Goal: Book appointment/travel/reservation

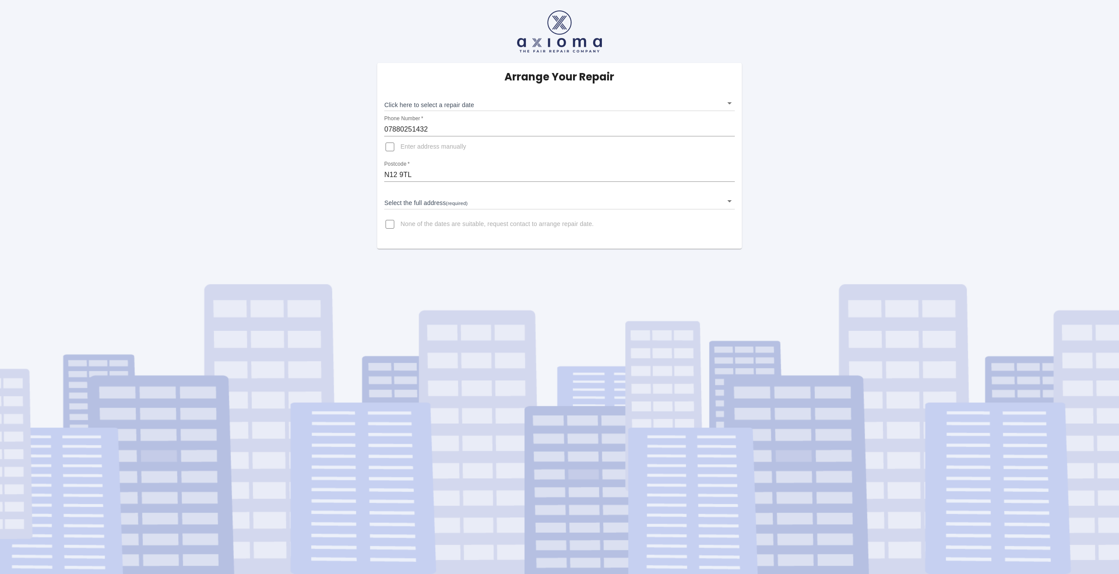
click at [454, 103] on body "Arrange Your Repair Click here to select a repair date ​ Phone Number   * 07880…" at bounding box center [559, 287] width 1119 height 574
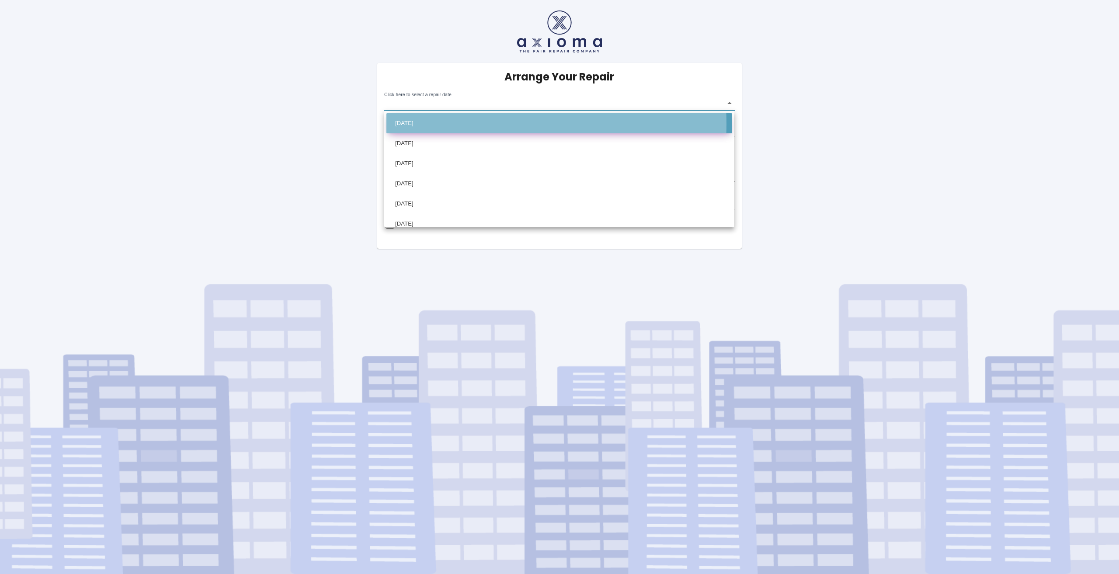
click at [454, 124] on li "[DATE]" at bounding box center [560, 123] width 346 height 20
type input "[DATE]T00:00:00.000Z"
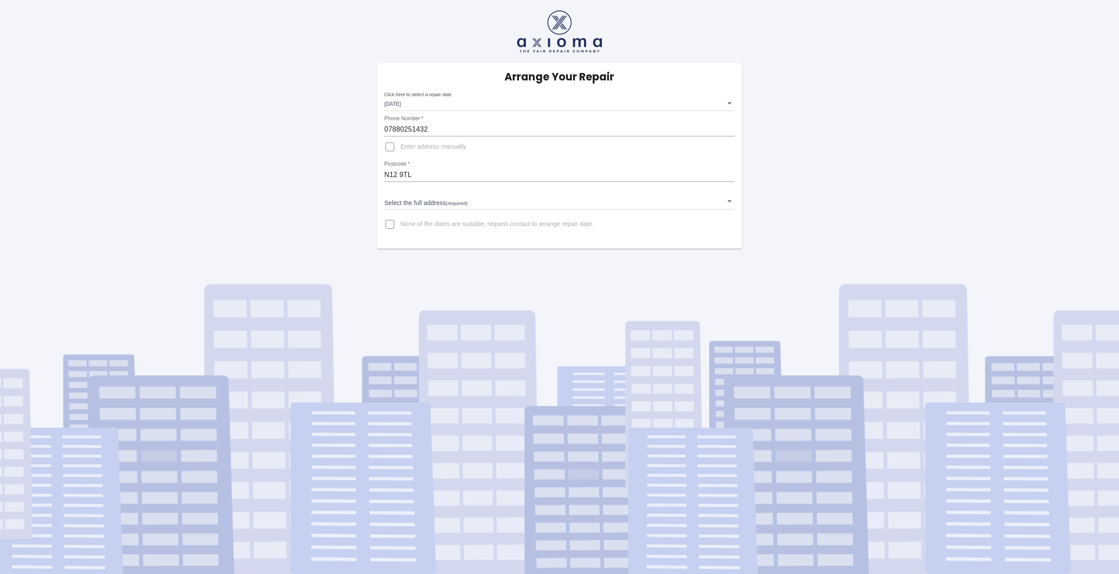
click at [322, 140] on div "Arrange Your Repair Click here to select a repair date [DATE] [DATE]T00:00:00.0…" at bounding box center [559, 124] width 1132 height 249
click at [434, 148] on span "Enter address manually" at bounding box center [434, 147] width 66 height 9
click at [401, 148] on input "Enter address manually" at bounding box center [390, 146] width 21 height 21
click at [418, 195] on input "Address   *" at bounding box center [559, 196] width 350 height 14
click at [369, 200] on div "Arrange Your Repair Click here to select a repair date [DATE] [DATE]T00:00:00.0…" at bounding box center [559, 119] width 1132 height 238
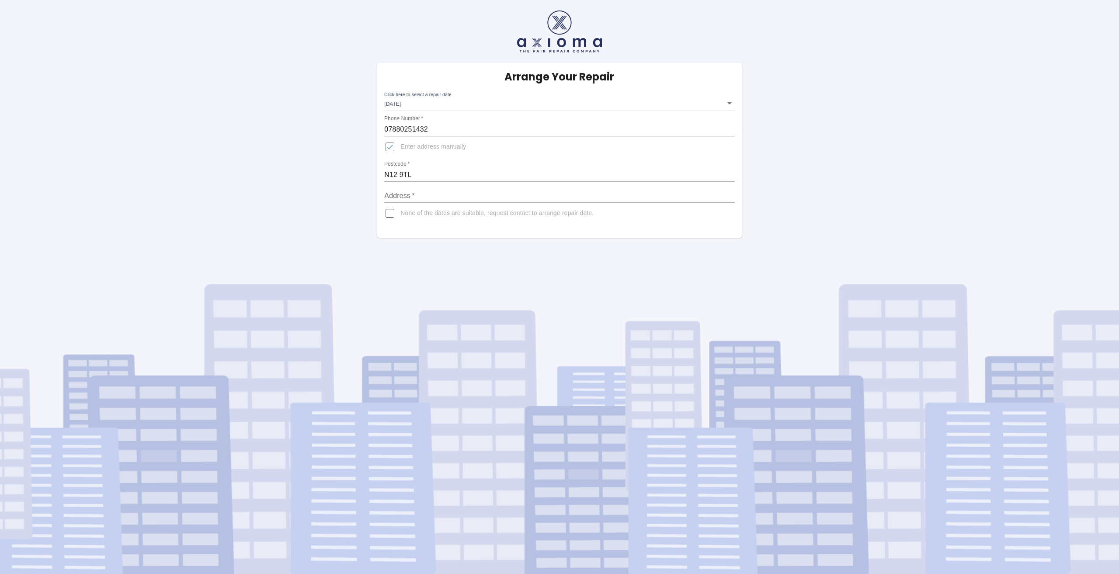
click at [399, 150] on input "Enter address manually" at bounding box center [390, 146] width 21 height 21
checkbox input "false"
click at [436, 174] on input "N12 9TL" at bounding box center [559, 175] width 350 height 14
click at [308, 200] on div "Arrange Your Repair Click here to select a repair date [DATE] [DATE]T00:00:00.0…" at bounding box center [559, 124] width 1132 height 249
click at [404, 204] on body "Arrange Your Repair Click here to select a repair date [DATE] [DATE]T00:00:00.0…" at bounding box center [559, 287] width 1119 height 574
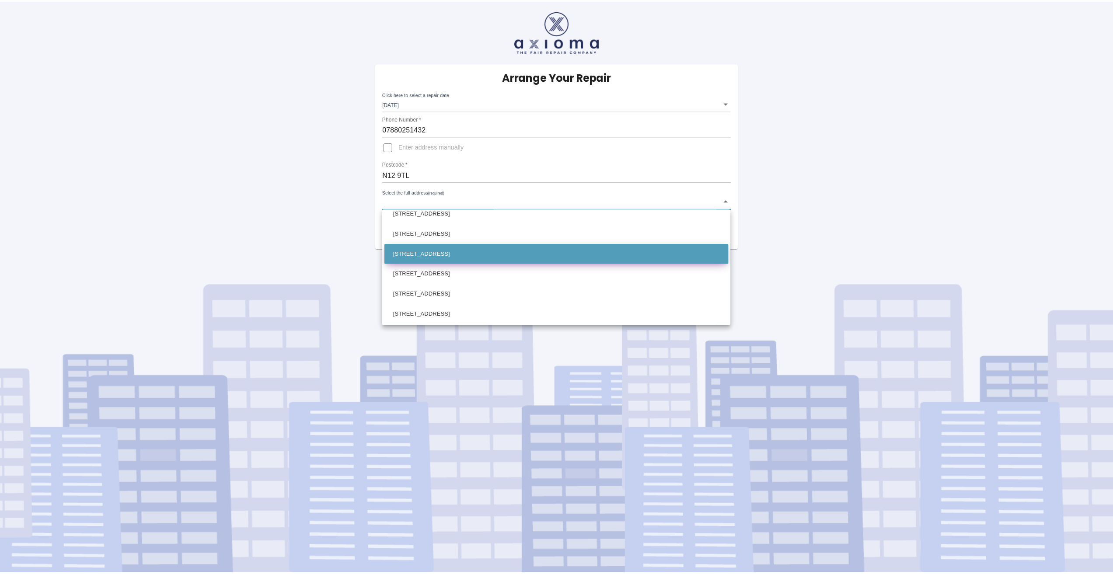
scroll to position [49, 0]
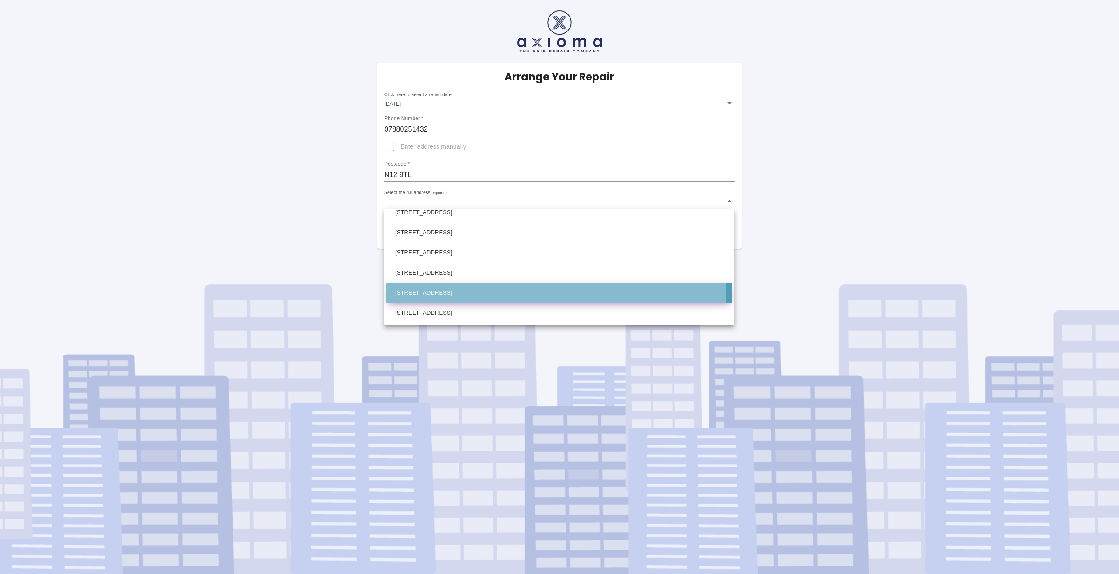
click at [451, 296] on li "[STREET_ADDRESS]" at bounding box center [560, 293] width 346 height 20
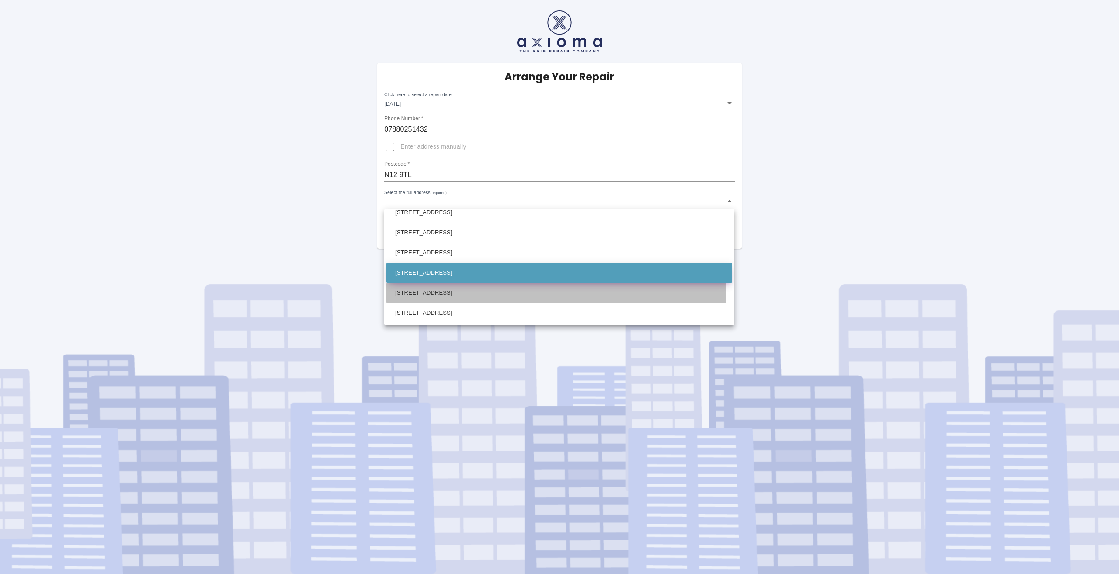
type input "[STREET_ADDRESS]"
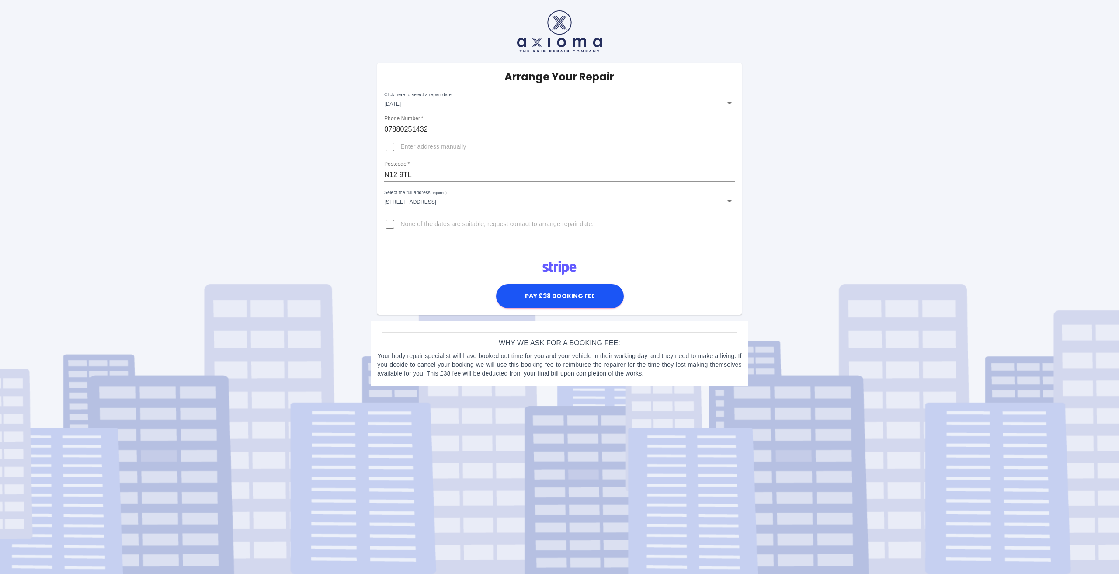
click at [332, 229] on div "Arrange Your Repair Click here to select a repair date [DATE] [DATE]T00:00:00.0…" at bounding box center [559, 196] width 1132 height 393
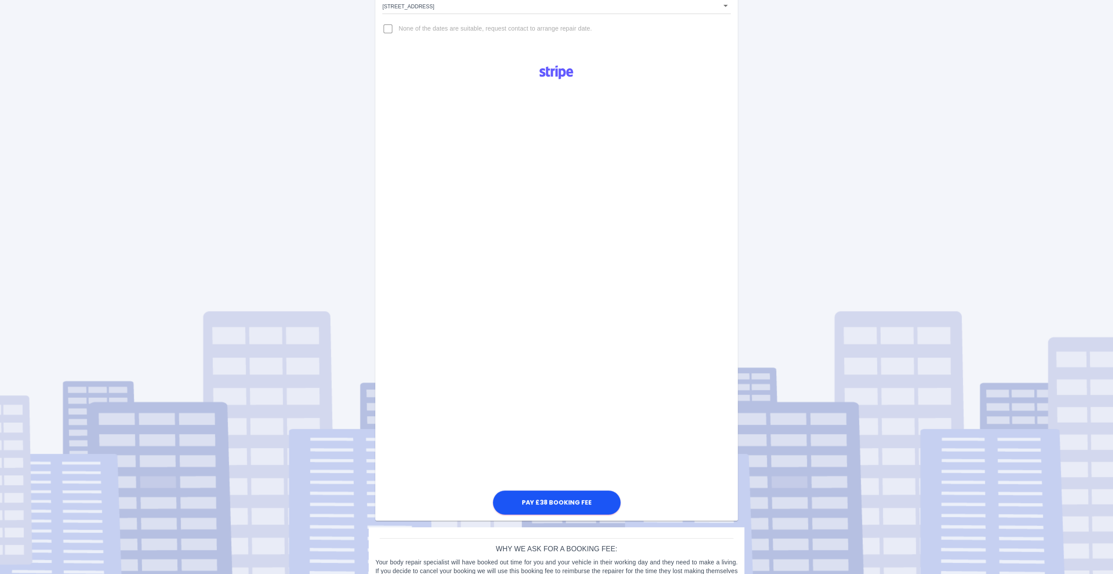
scroll to position [218, 0]
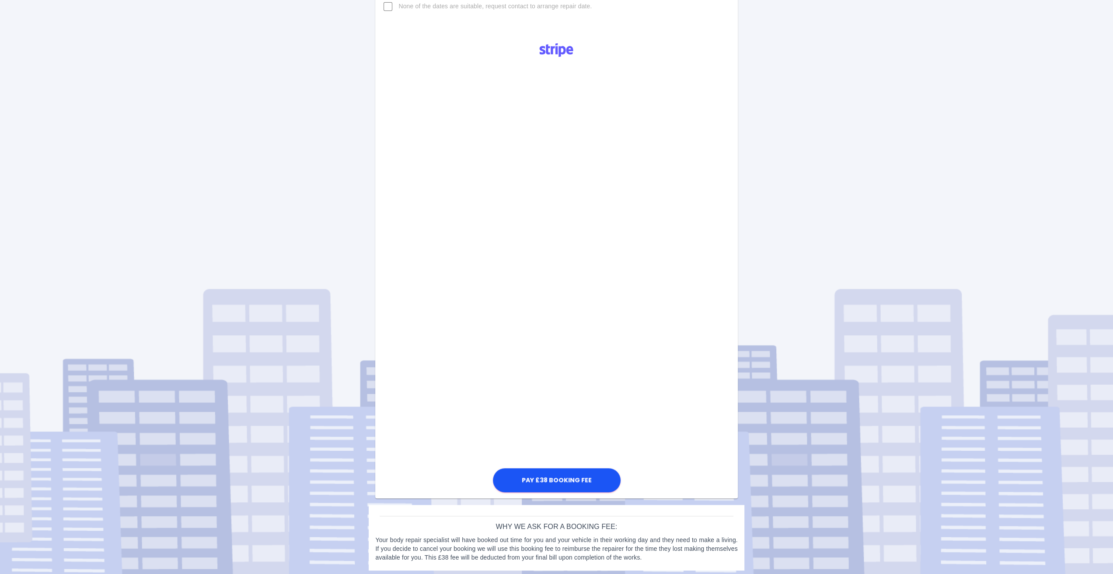
click at [448, 450] on div "Pay £38 Booking Fee" at bounding box center [556, 264] width 362 height 459
click at [566, 478] on button "Pay £38 Booking Fee" at bounding box center [557, 478] width 128 height 24
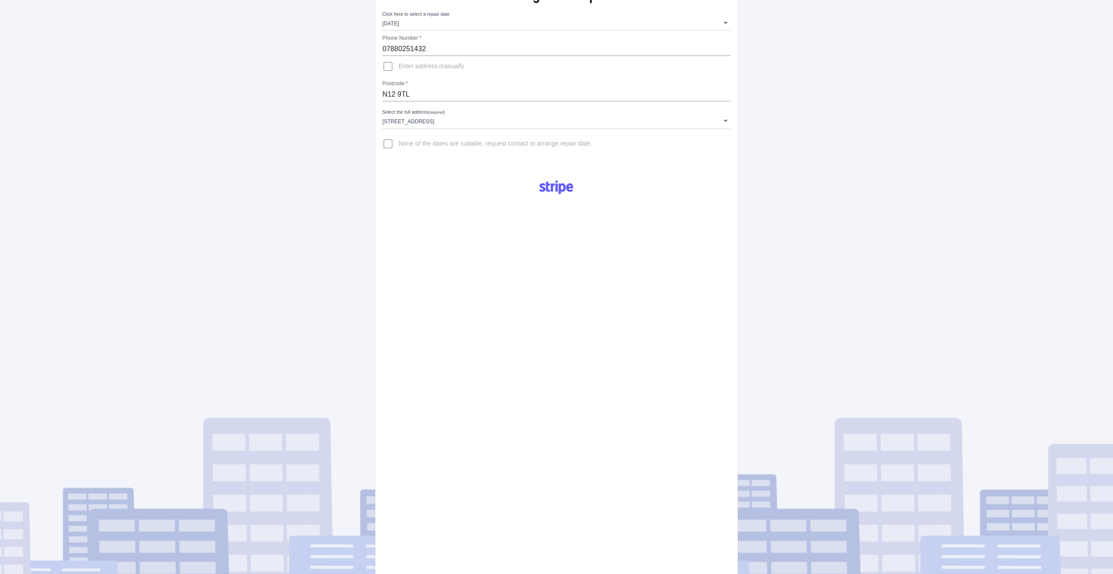
scroll to position [37, 0]
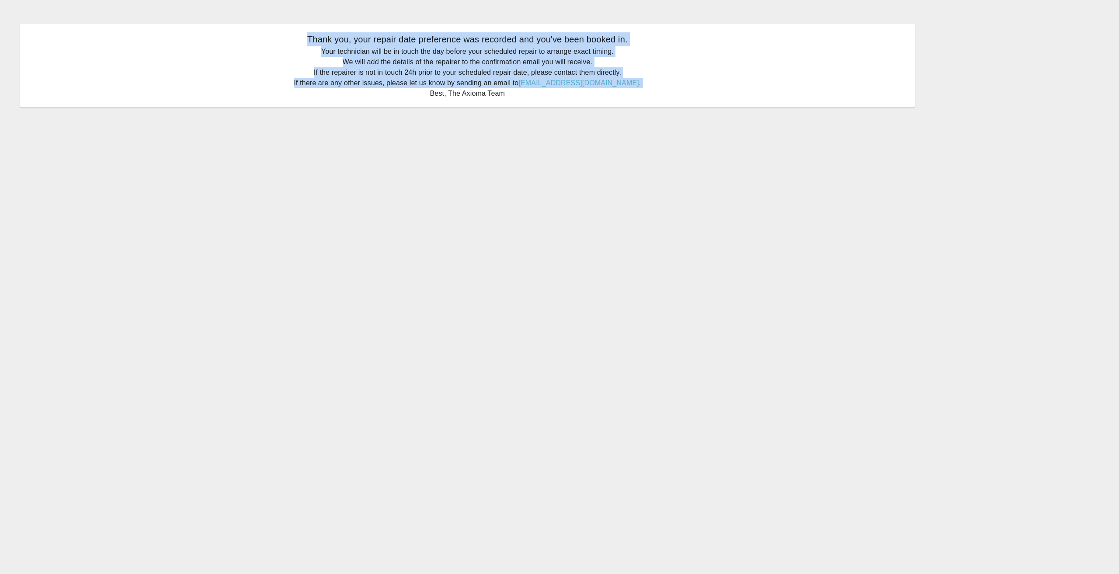
drag, startPoint x: 289, startPoint y: 35, endPoint x: 402, endPoint y: 109, distance: 135.1
click at [402, 109] on div "Thank you, your repair date preference was recorded and you've been booked in. …" at bounding box center [467, 65] width 921 height 110
click at [393, 153] on main "Thank you, your repair date preference was recorded and you've been booked in. …" at bounding box center [559, 287] width 1119 height 574
